Goal: Information Seeking & Learning: Learn about a topic

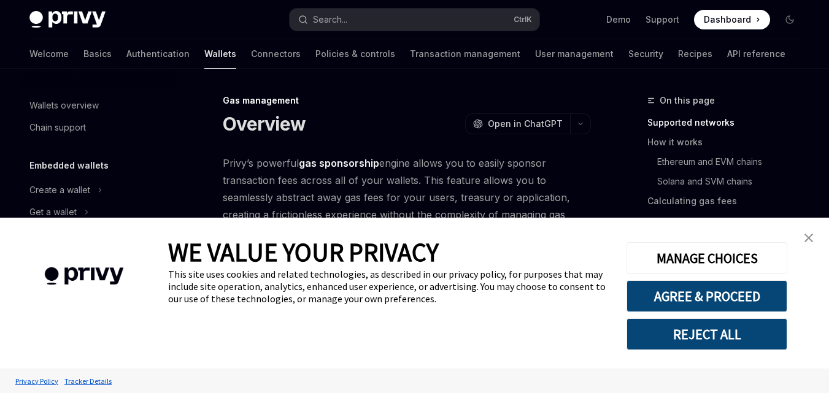
type textarea "*"
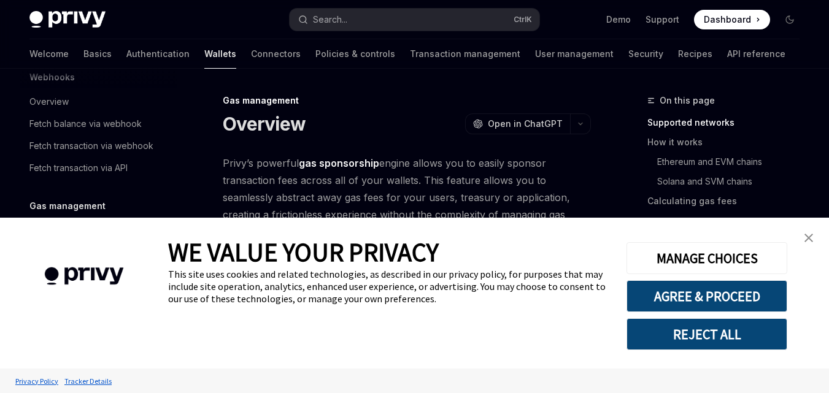
click at [814, 241] on link "close banner" at bounding box center [808, 238] width 25 height 25
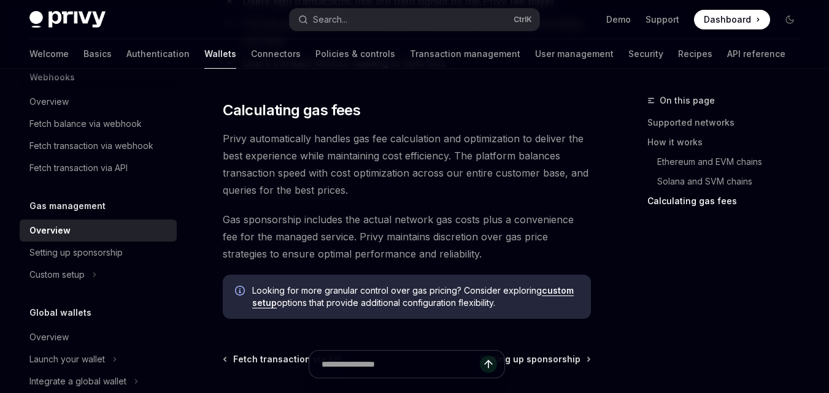
scroll to position [1072, 0]
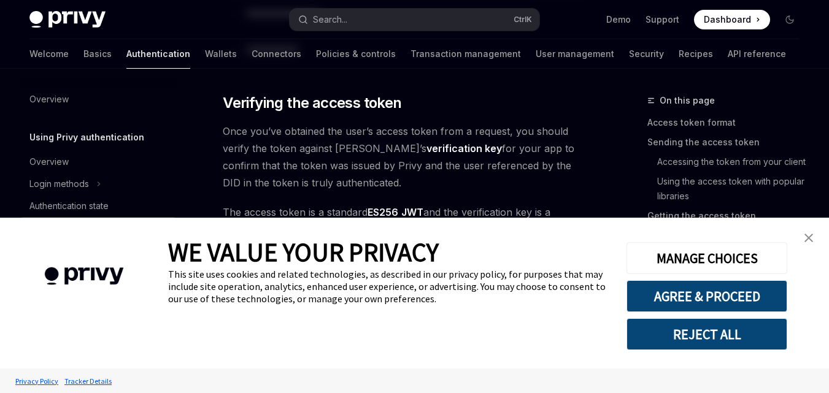
scroll to position [1832, 0]
click at [806, 229] on link "close banner" at bounding box center [808, 238] width 25 height 25
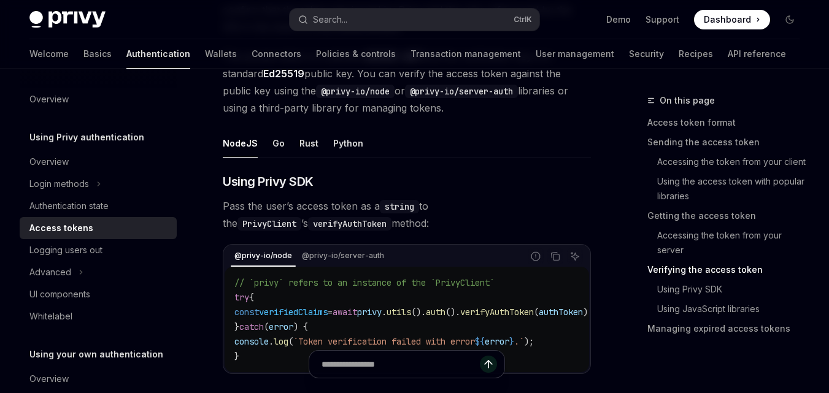
scroll to position [2015, 0]
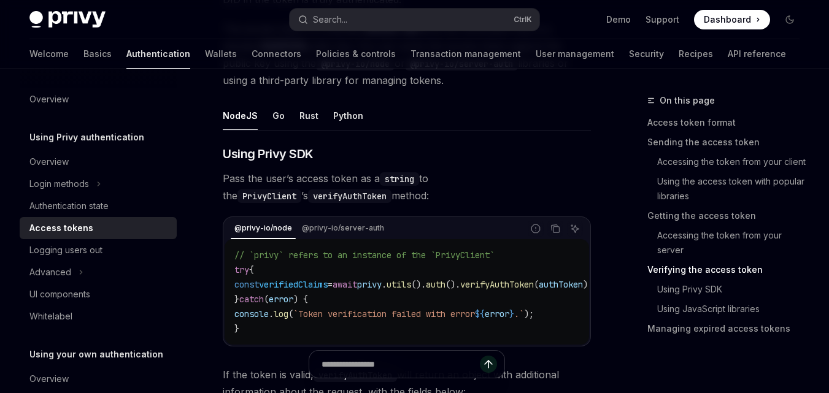
drag, startPoint x: 453, startPoint y: 349, endPoint x: 514, endPoint y: 347, distance: 60.8
click at [514, 347] on div "WE VALUE YOUR PRIVACY This site uses cookies and related technologies, as descr…" at bounding box center [388, 293] width 440 height 151
drag, startPoint x: 514, startPoint y: 347, endPoint x: 539, endPoint y: 345, distance: 25.8
click at [539, 345] on div "WE VALUE YOUR PRIVACY This site uses cookies and related technologies, as descr…" at bounding box center [388, 293] width 440 height 151
click at [272, 118] on button "Go" at bounding box center [278, 115] width 12 height 29
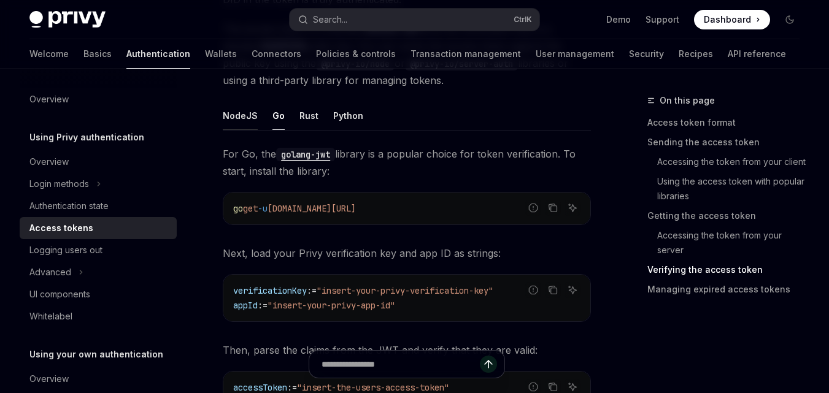
click at [244, 119] on button "NodeJS" at bounding box center [240, 115] width 35 height 29
type textarea "*"
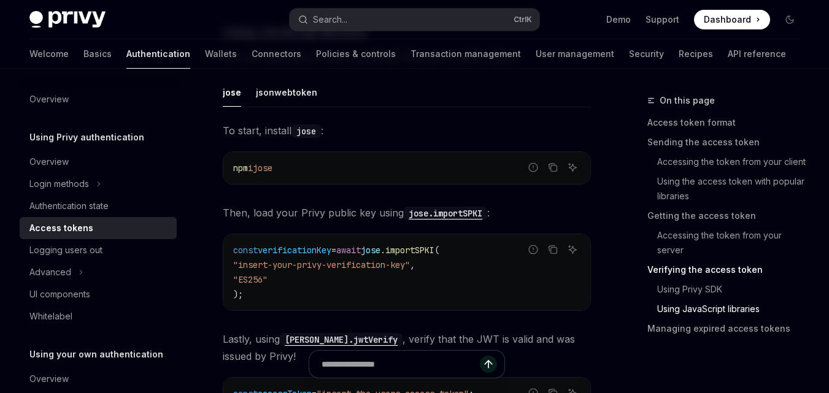
scroll to position [3115, 0]
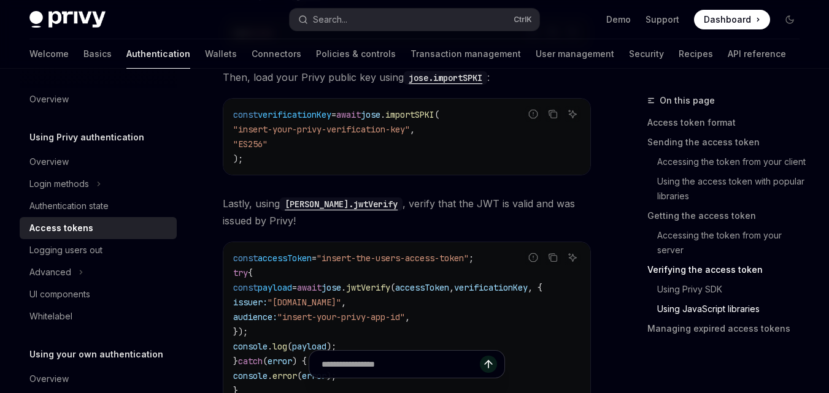
click at [61, 250] on img "Cookie Consent Banner" at bounding box center [83, 276] width 131 height 53
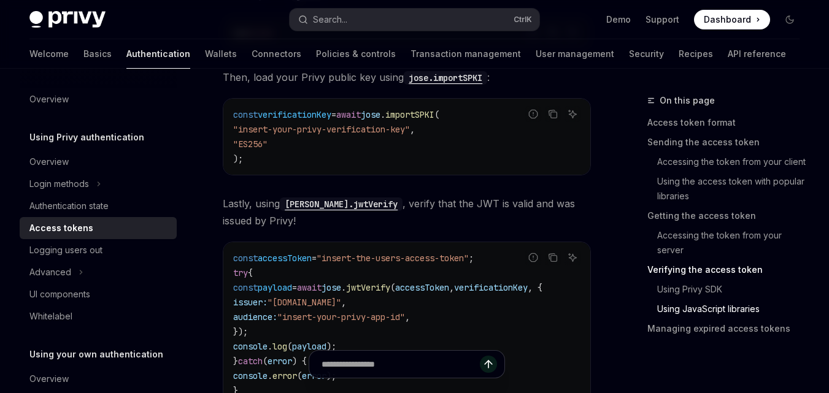
click at [61, 250] on img "Cookie Consent Banner" at bounding box center [83, 276] width 131 height 53
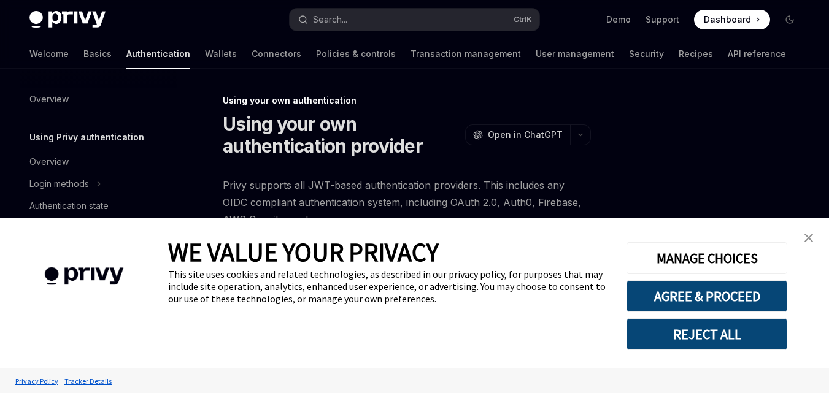
type textarea "*"
click at [811, 236] on img "close banner" at bounding box center [808, 238] width 9 height 9
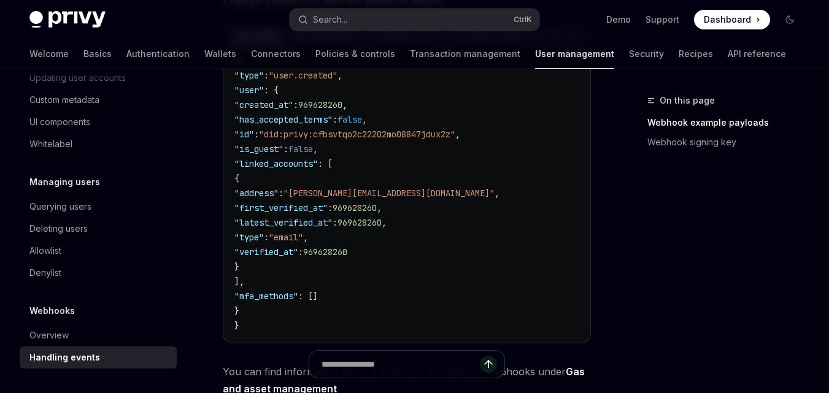
scroll to position [547, 0]
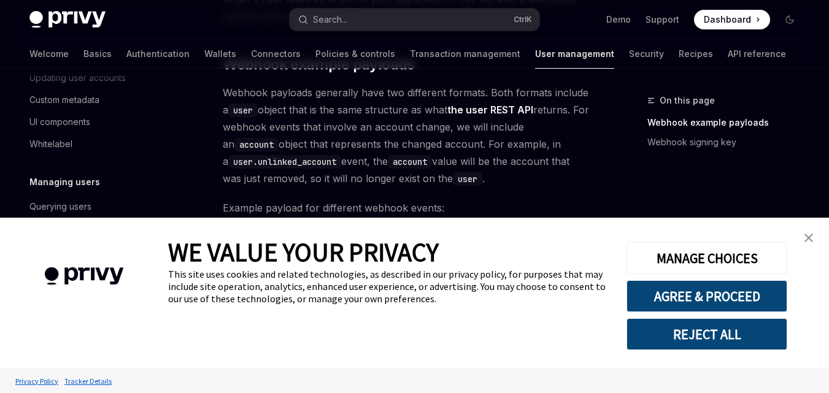
drag, startPoint x: 836, startPoint y: 157, endPoint x: 837, endPoint y: 124, distance: 33.2
click at [828, 124] on html "Privy Docs home page Search... Ctrl K Demo Support Dashboard Dashboard Search..…" at bounding box center [414, 32] width 829 height 393
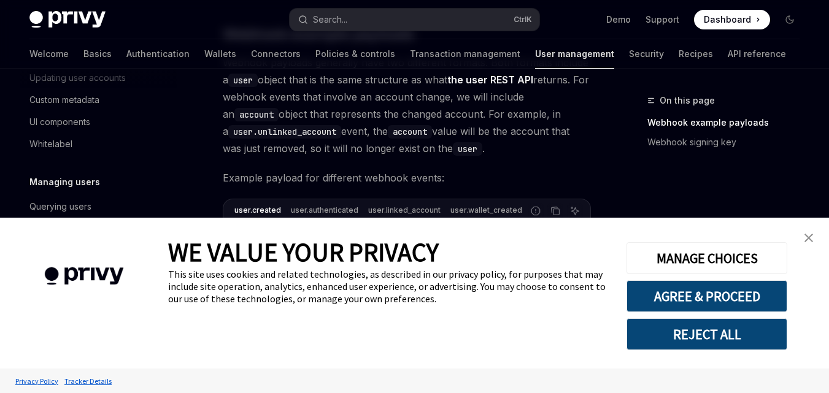
click at [810, 234] on img "close banner" at bounding box center [808, 238] width 9 height 9
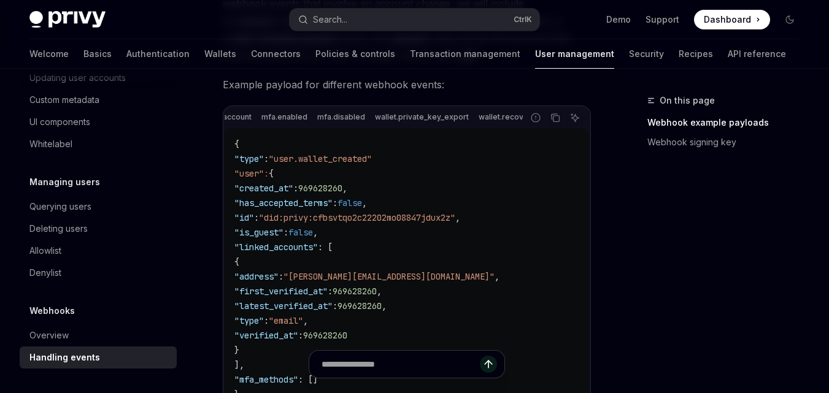
scroll to position [0, 561]
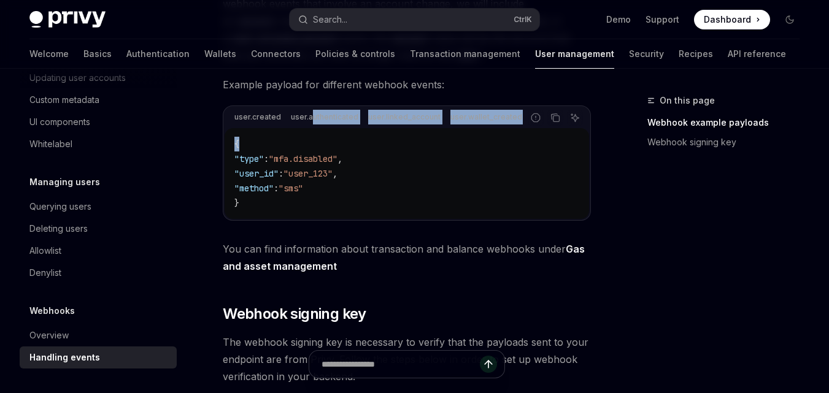
drag, startPoint x: 311, startPoint y: 126, endPoint x: 288, endPoint y: 133, distance: 23.7
click at [288, 133] on div "user.created user.authenticated user.linked_account user.wallet_created user.un…" at bounding box center [407, 163] width 368 height 115
click at [288, 133] on div "{ "type" : "mfa.disabled" , "user_id" : "user_123" , "method" : "sms" }" at bounding box center [407, 173] width 364 height 91
drag, startPoint x: 288, startPoint y: 133, endPoint x: 337, endPoint y: 132, distance: 49.1
click at [337, 132] on div "user.created user.authenticated user.linked_account user.wallet_created user.un…" at bounding box center [407, 163] width 368 height 115
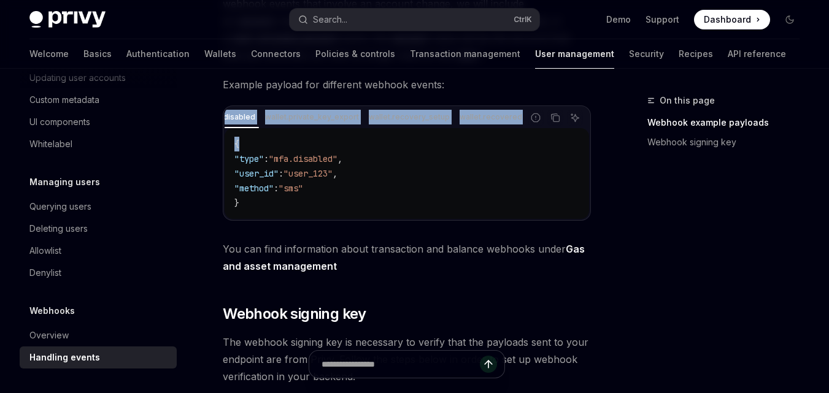
scroll to position [0, 673]
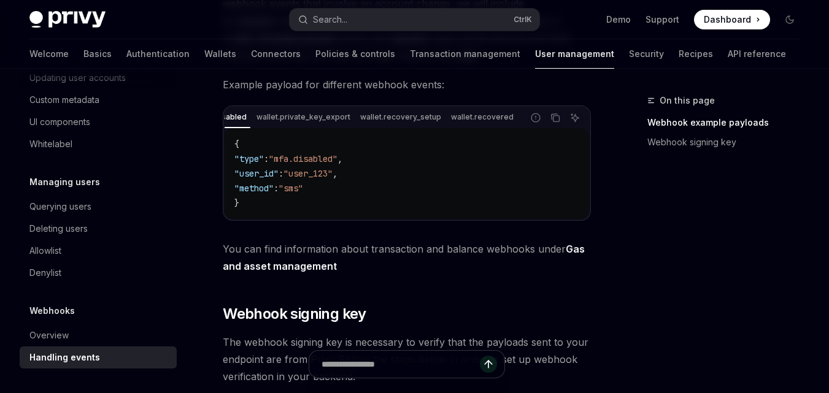
click at [453, 172] on code "{ "type" : "mfa.disabled" , "user_id" : "user_123" , "method" : "sms" }" at bounding box center [406, 174] width 345 height 74
click at [410, 56] on link "Transaction management" at bounding box center [465, 53] width 110 height 29
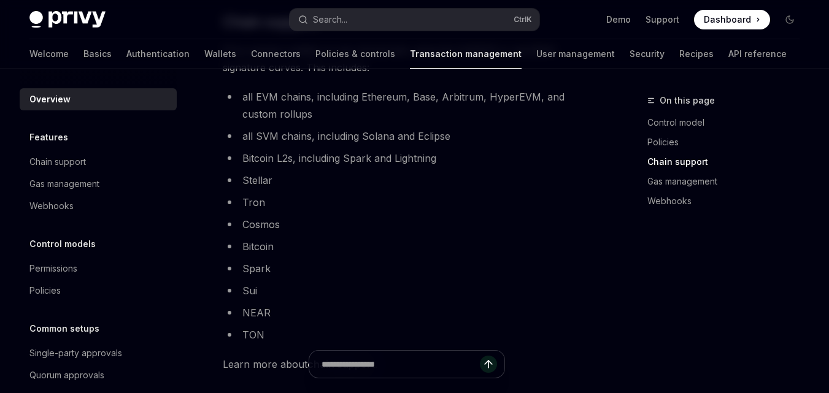
scroll to position [815, 0]
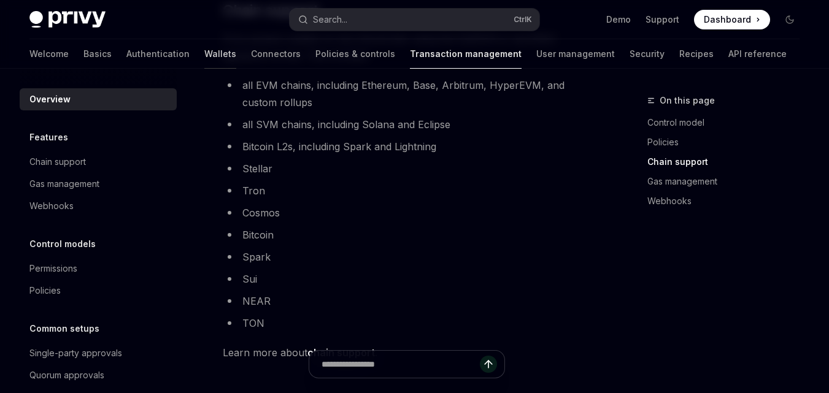
click at [204, 58] on link "Wallets" at bounding box center [220, 53] width 32 height 29
click at [126, 52] on link "Authentication" at bounding box center [157, 53] width 63 height 29
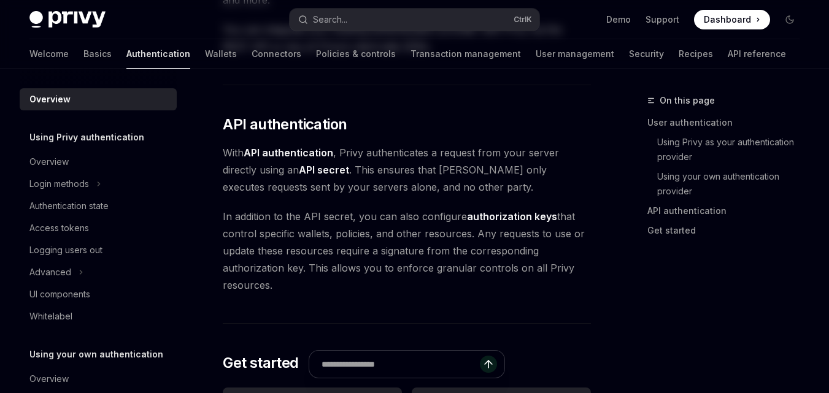
click at [126, 52] on link "Authentication" at bounding box center [158, 53] width 64 height 29
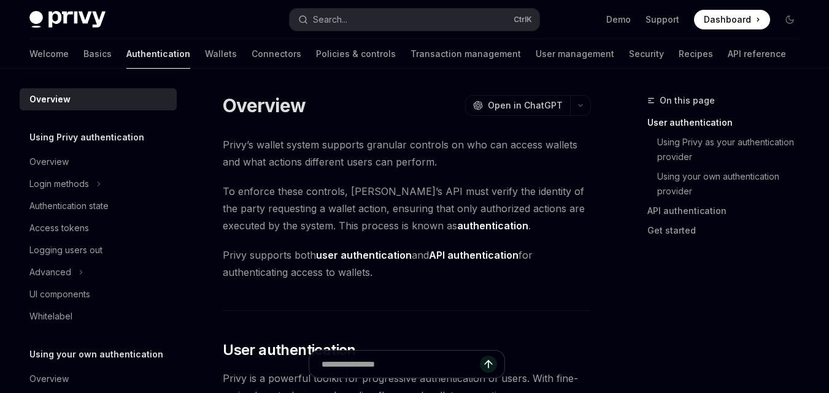
type textarea "*"
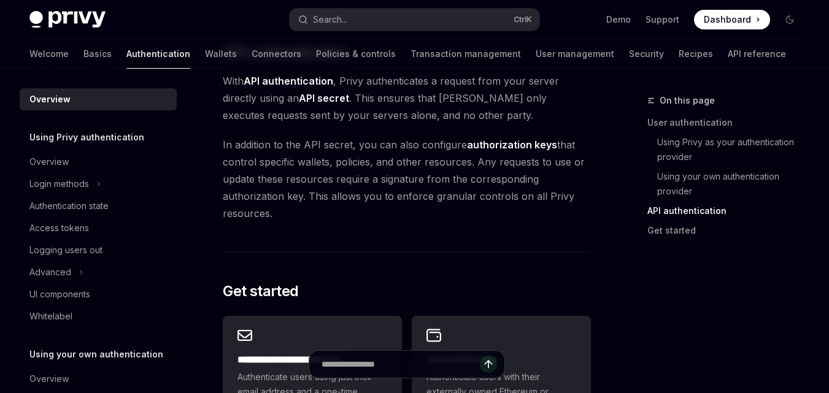
scroll to position [969, 0]
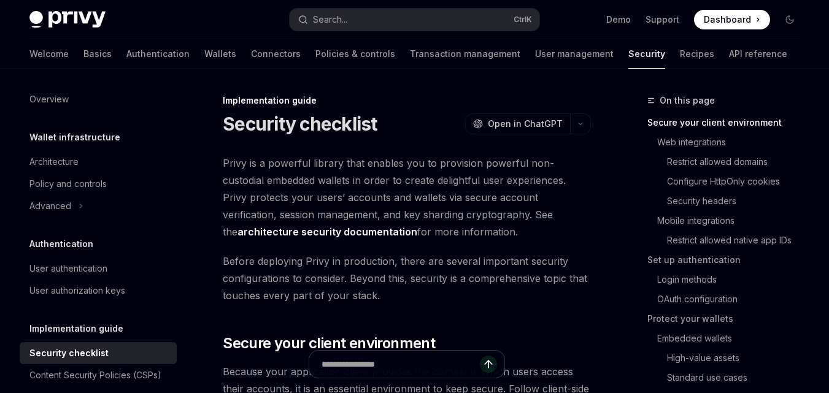
scroll to position [12, 0]
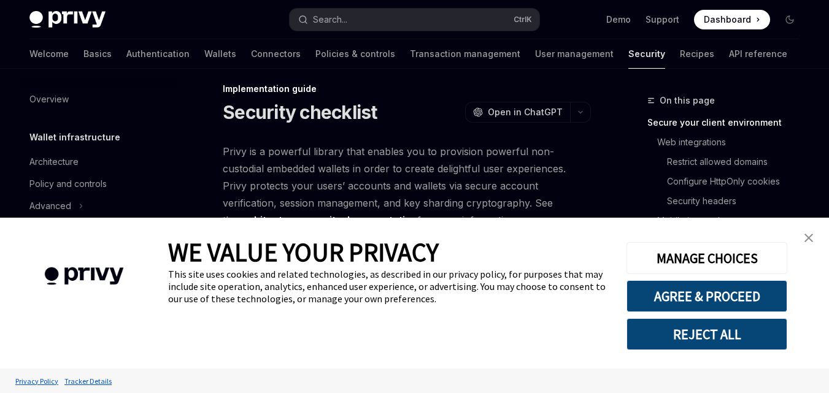
type textarea "*"
click at [828, 19] on html "Privy Docs home page Search... Ctrl K Demo Support Dashboard Dashboard Search..…" at bounding box center [414, 184] width 829 height 393
click at [810, 241] on img "close banner" at bounding box center [808, 238] width 9 height 9
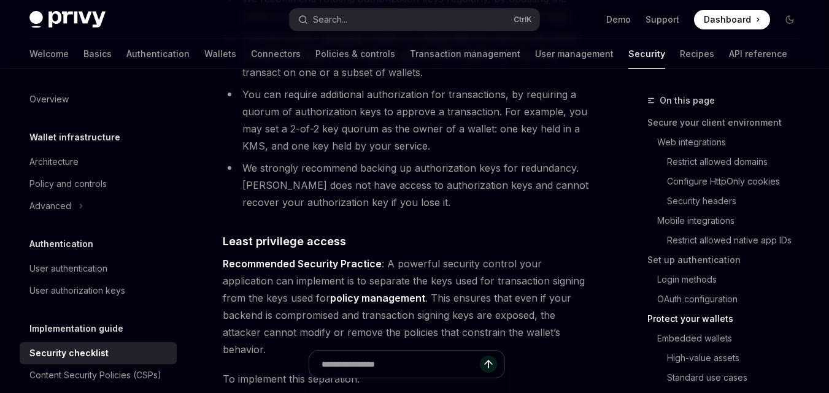
scroll to position [2427, 0]
